Goal: Task Accomplishment & Management: Manage account settings

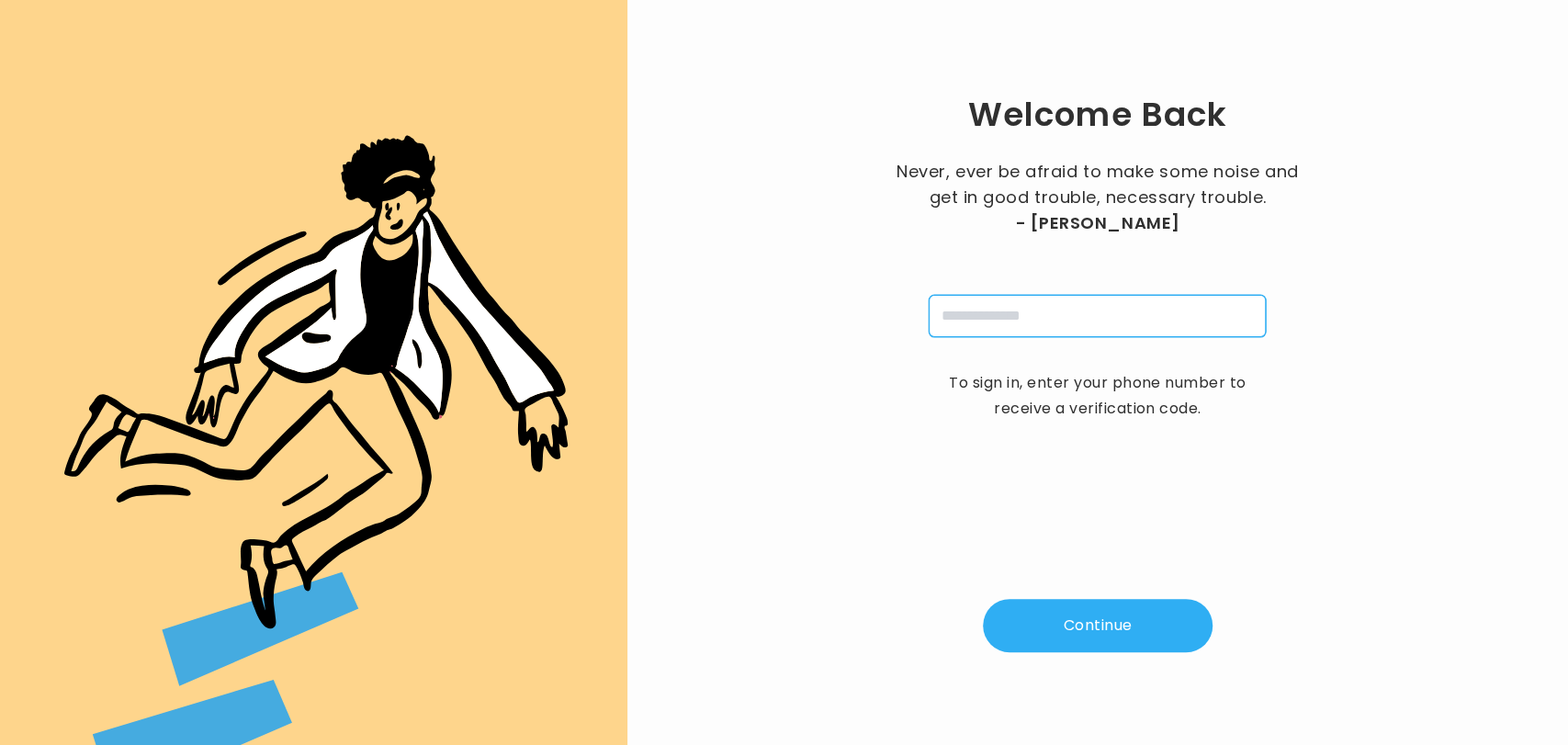
click at [1068, 308] on input "tel" at bounding box center [1097, 316] width 337 height 43
type input "**********"
click at [1078, 630] on button "Continue" at bounding box center [1097, 625] width 230 height 53
type input "*"
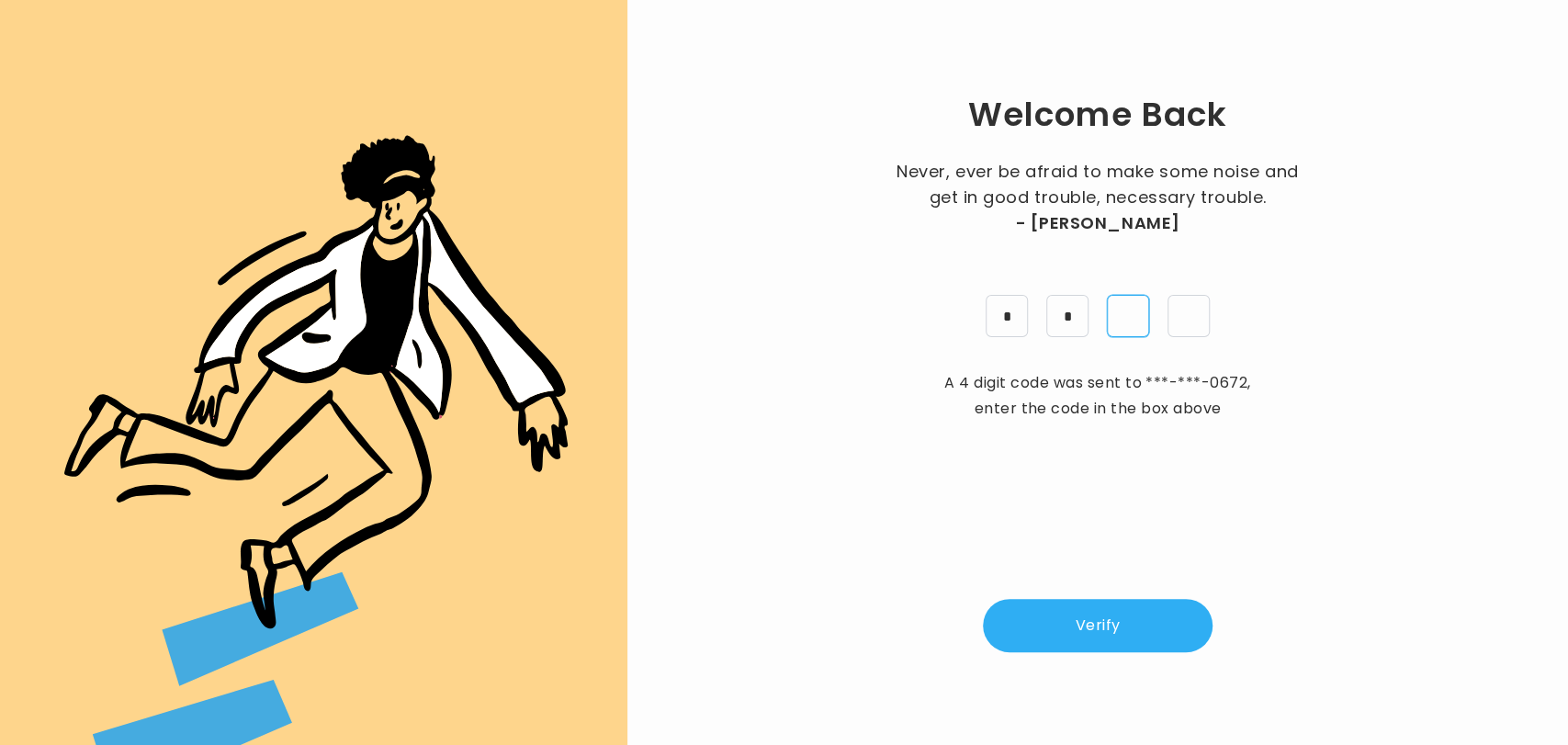
type input "*"
click at [1222, 507] on div "Welcome Back Never, ever be afraid to make some noise and get in good trouble, …" at bounding box center [1097, 372] width 881 height 686
click at [1125, 610] on button "Verify" at bounding box center [1097, 625] width 230 height 53
